Goal: Information Seeking & Learning: Learn about a topic

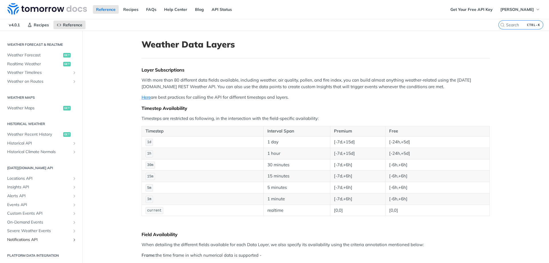
scroll to position [258, 0]
click at [25, 193] on span "Alerts API" at bounding box center [39, 196] width 64 height 6
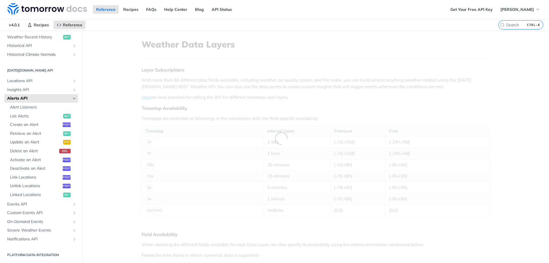
scroll to position [117, 0]
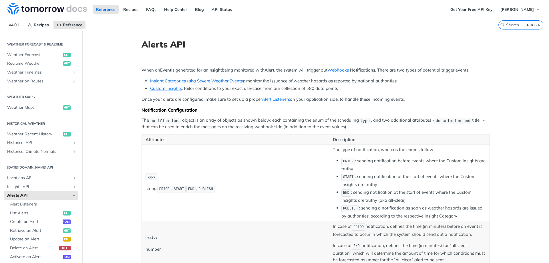
click at [211, 80] on link "Insight Categories (aka Severe Weather Events)" at bounding box center [197, 80] width 94 height 5
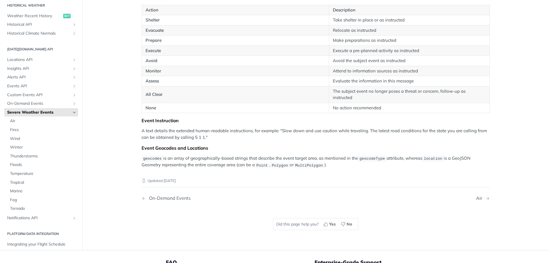
scroll to position [916, 0]
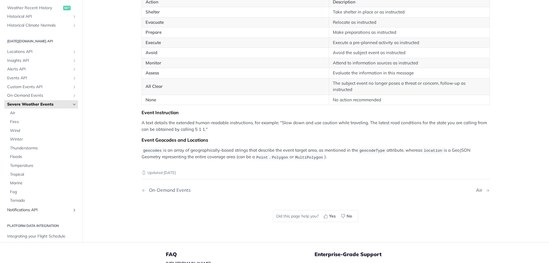
click at [43, 208] on span "Notifications API" at bounding box center [39, 210] width 64 height 6
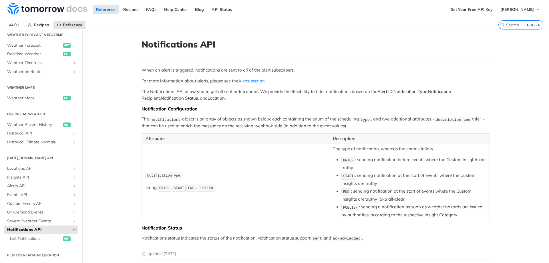
scroll to position [29, 0]
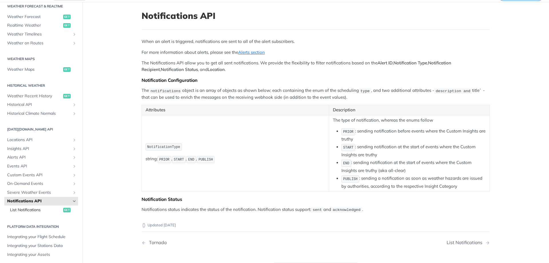
click at [23, 206] on link "List Notifications get" at bounding box center [42, 210] width 71 height 9
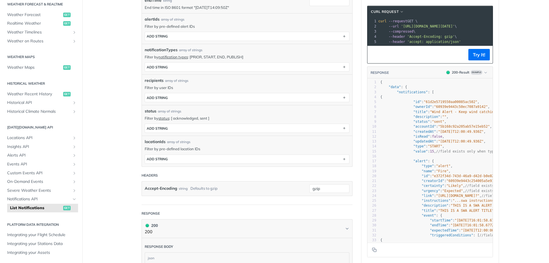
scroll to position [86, 0]
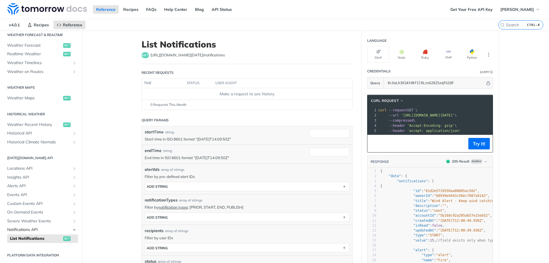
click at [41, 231] on span "Notifications API" at bounding box center [39, 230] width 64 height 6
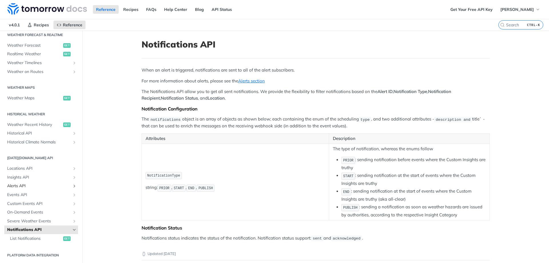
click at [38, 186] on span "Alerts API" at bounding box center [39, 186] width 64 height 6
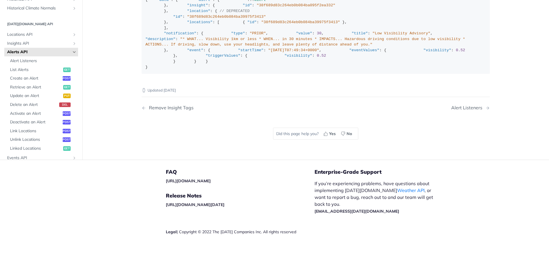
scroll to position [1062, 0]
click at [25, 87] on ul "Alert Listeners List Alerts get Create an Alert post Retrieve an Alert get Upda…" at bounding box center [42, 104] width 71 height 96
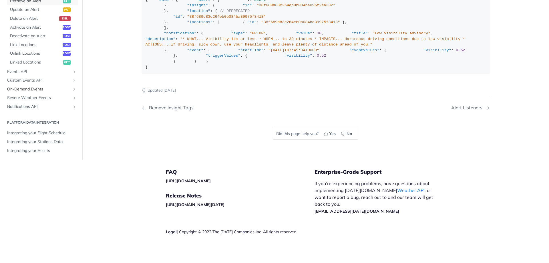
scroll to position [214, 0]
click at [33, 3] on span "Retrieve an Alert" at bounding box center [36, 0] width 52 height 6
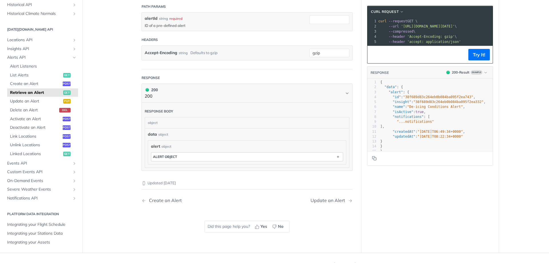
scroll to position [114, 0]
click at [157, 121] on div "object" at bounding box center [246, 121] width 203 height 11
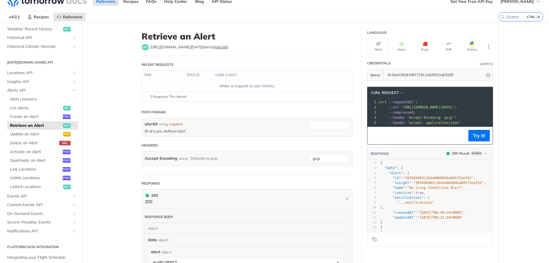
scroll to position [0, 0]
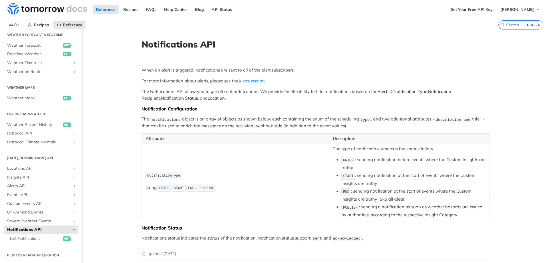
scroll to position [126, 0]
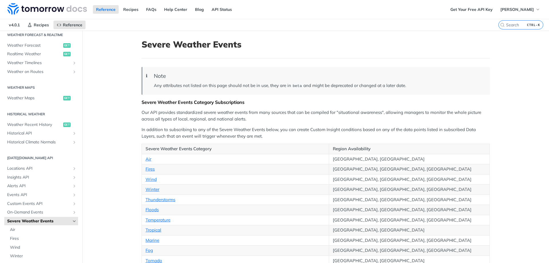
scroll to position [214, 0]
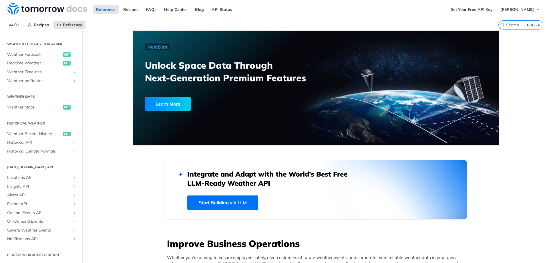
scroll to position [117, 0]
